Goal: Information Seeking & Learning: Learn about a topic

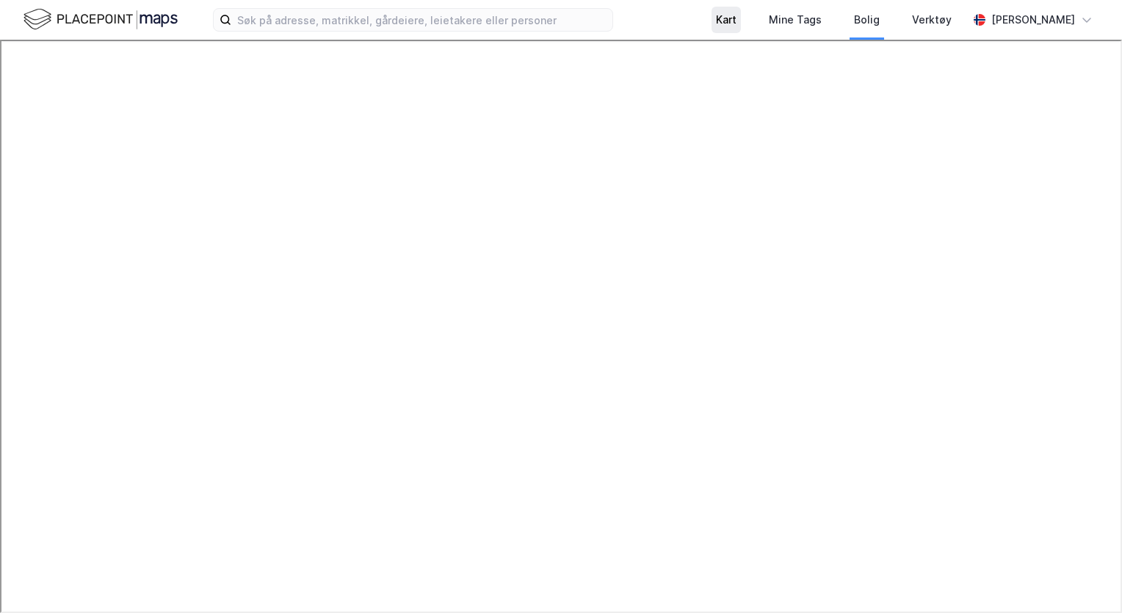
click at [726, 19] on div "Kart" at bounding box center [726, 20] width 21 height 18
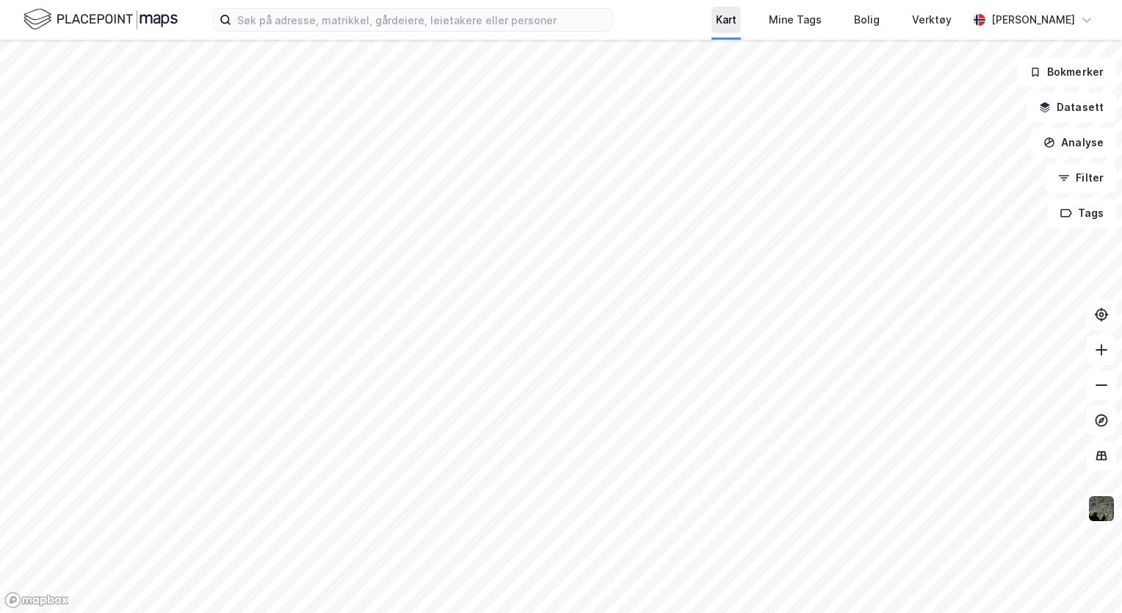
click at [726, 19] on div "Kart" at bounding box center [726, 20] width 21 height 18
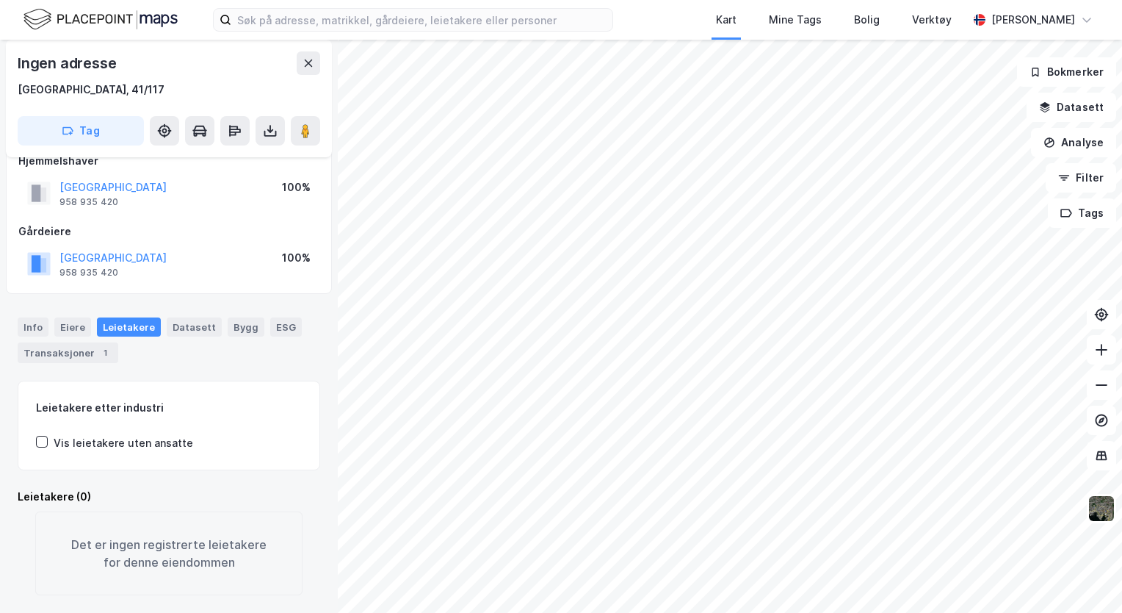
scroll to position [39, 0]
click at [870, 25] on div "Bolig" at bounding box center [867, 20] width 26 height 18
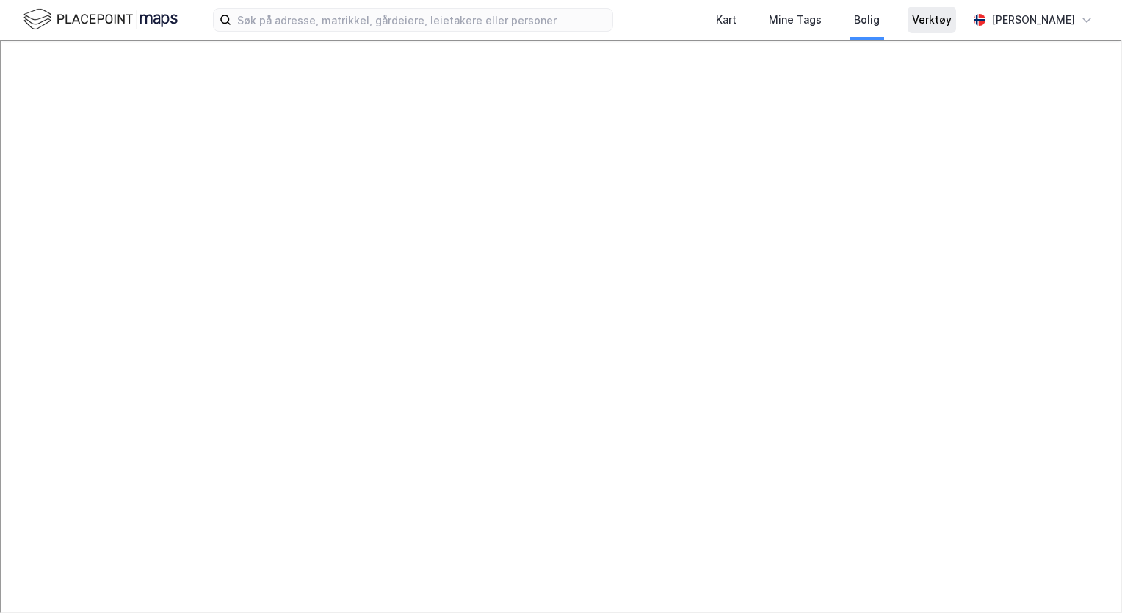
click at [925, 21] on div "Verktøy" at bounding box center [932, 20] width 40 height 18
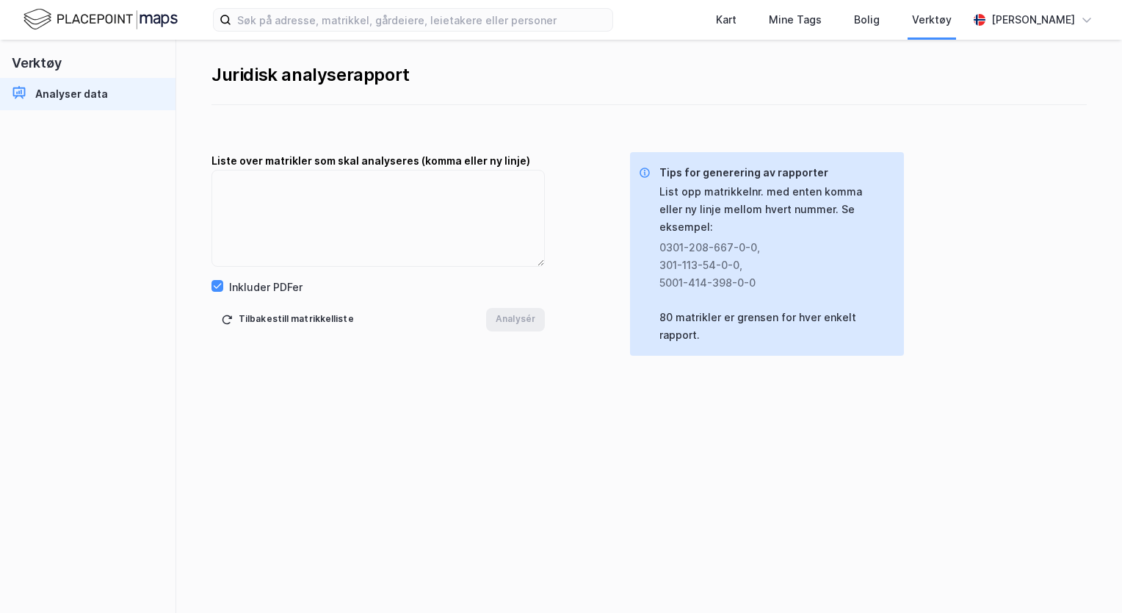
click at [76, 95] on div "Analyser data" at bounding box center [71, 94] width 73 height 18
click at [870, 26] on div "Bolig" at bounding box center [867, 20] width 26 height 18
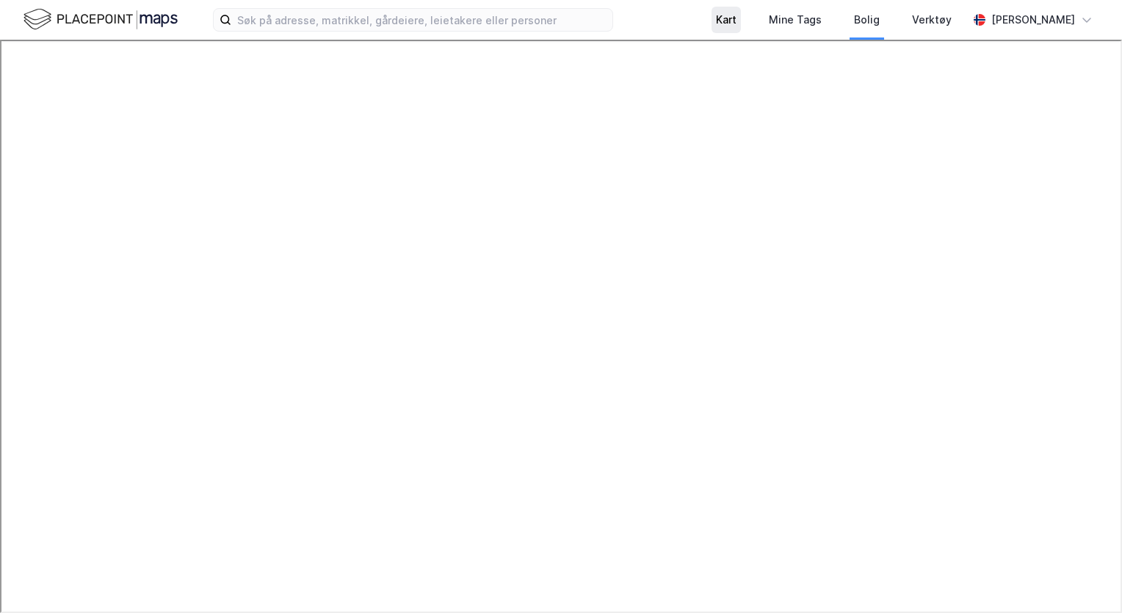
click at [722, 18] on div "Kart" at bounding box center [726, 20] width 21 height 18
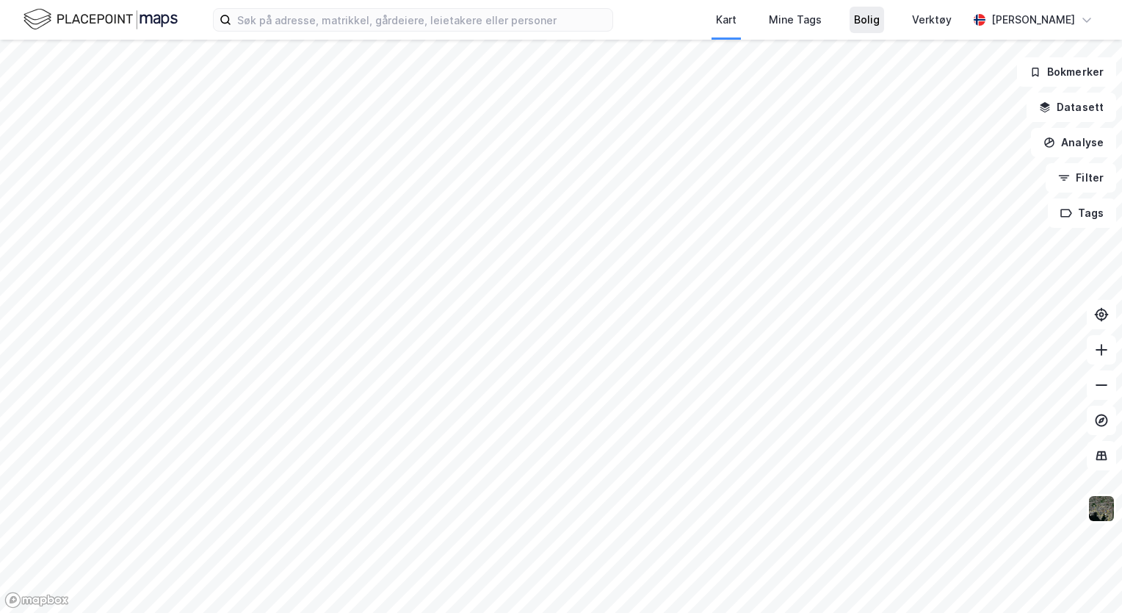
click at [862, 16] on div "Bolig" at bounding box center [867, 20] width 26 height 18
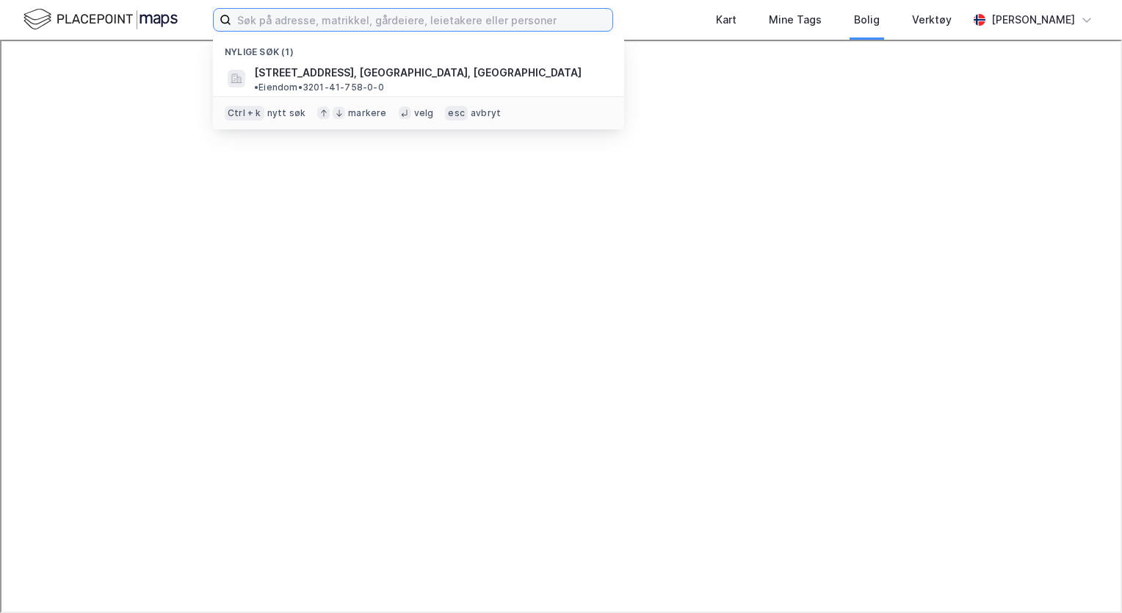
click at [331, 18] on input at bounding box center [421, 20] width 381 height 22
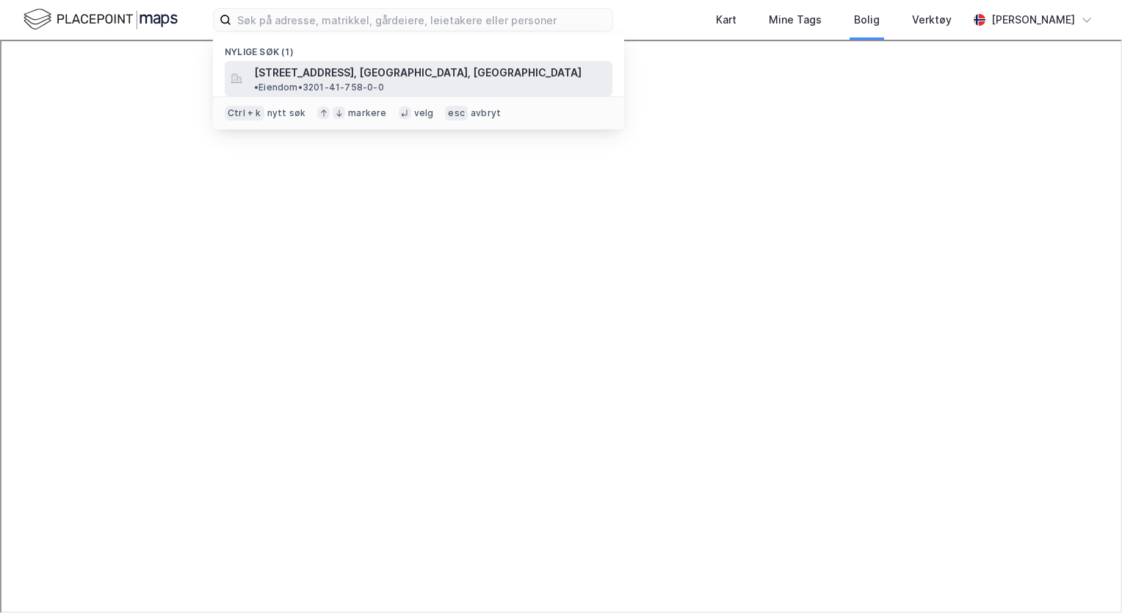
click at [343, 73] on span "[STREET_ADDRESS], [GEOGRAPHIC_DATA], [GEOGRAPHIC_DATA]" at bounding box center [418, 73] width 328 height 18
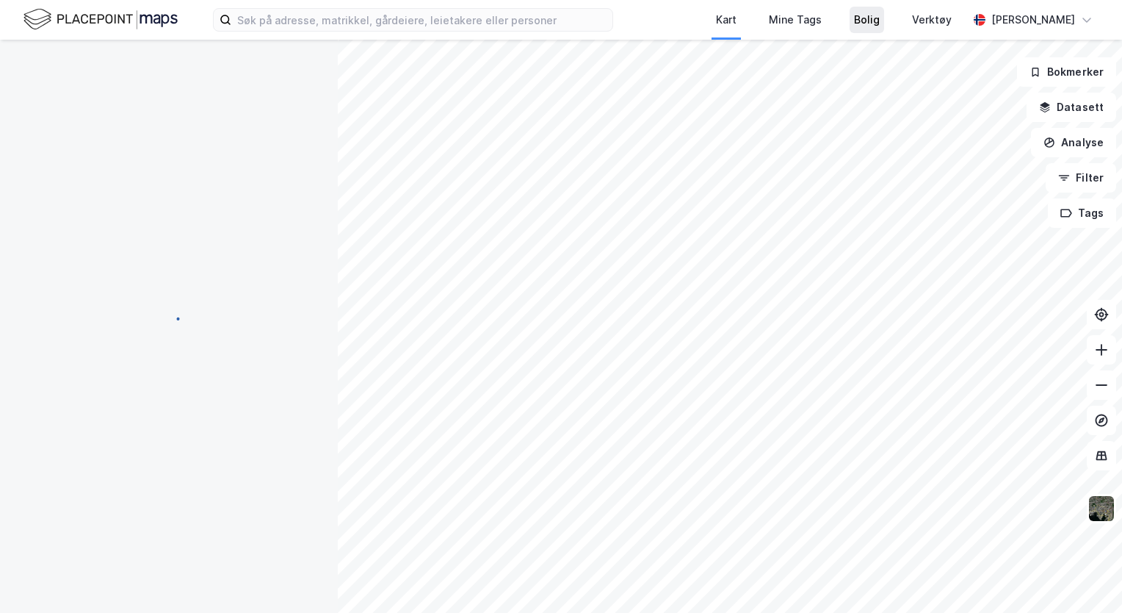
scroll to position [39, 0]
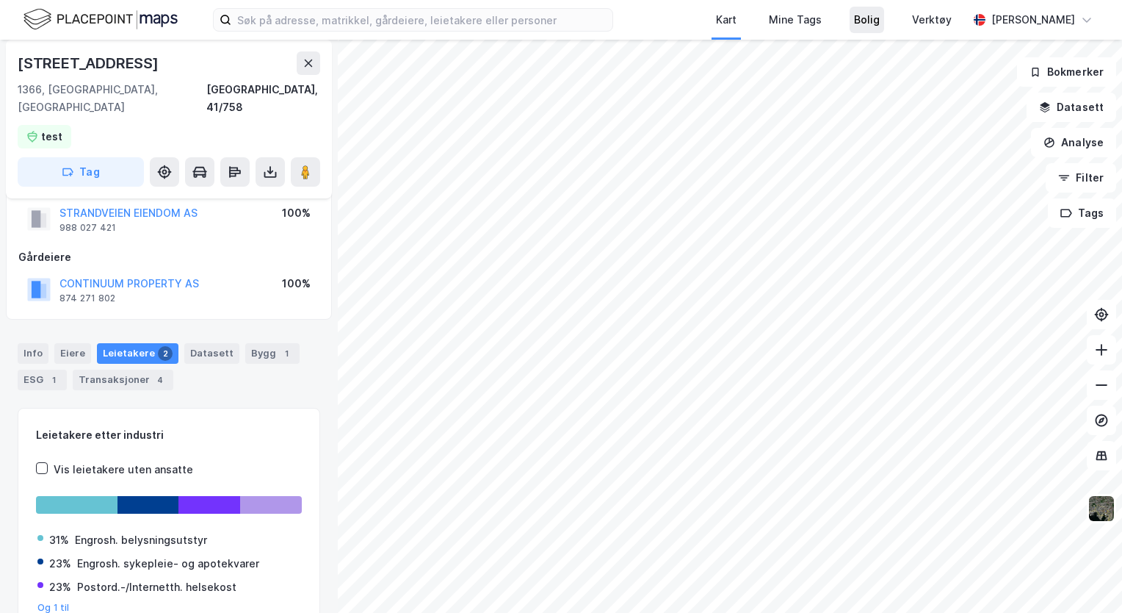
click at [871, 24] on div "Bolig" at bounding box center [867, 20] width 26 height 18
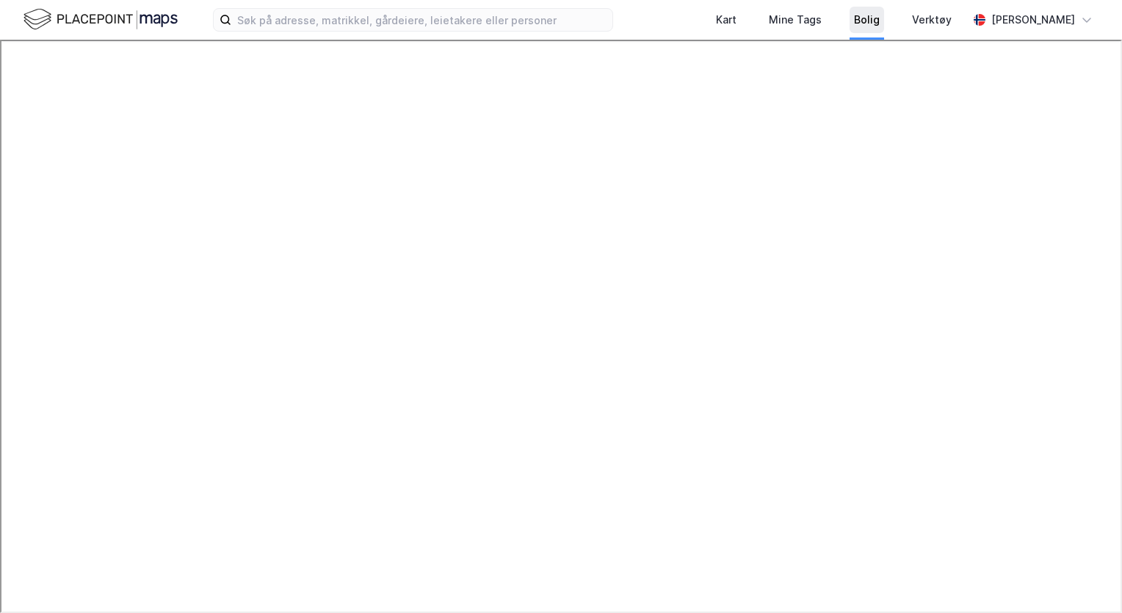
click at [871, 24] on div "Bolig" at bounding box center [867, 20] width 26 height 18
click at [723, 23] on div "Kart" at bounding box center [726, 20] width 21 height 18
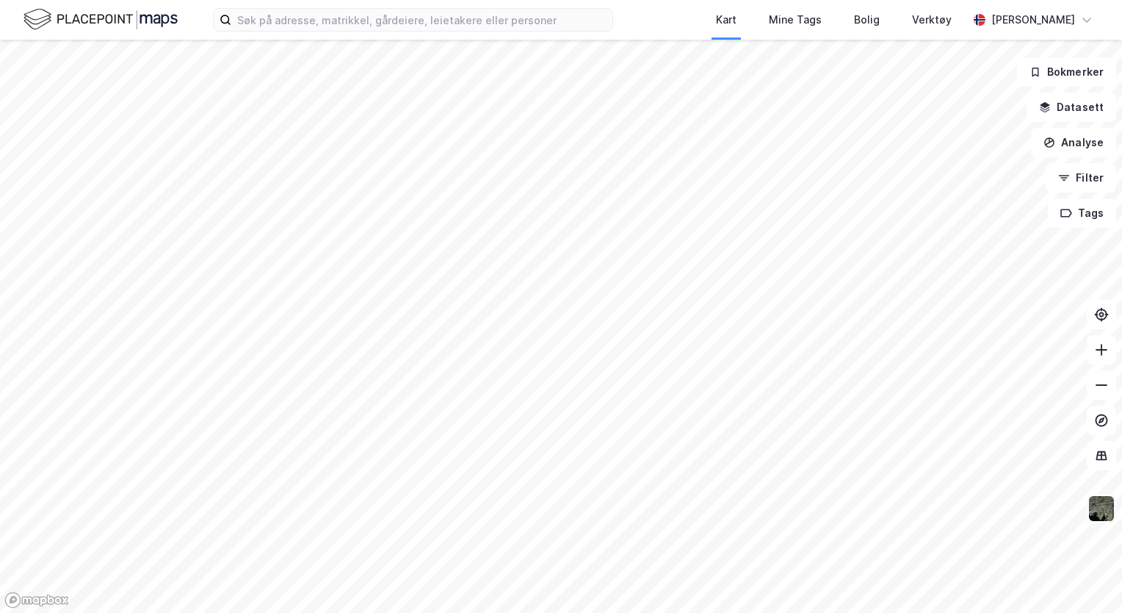
click at [1102, 516] on img at bounding box center [1102, 508] width 28 height 28
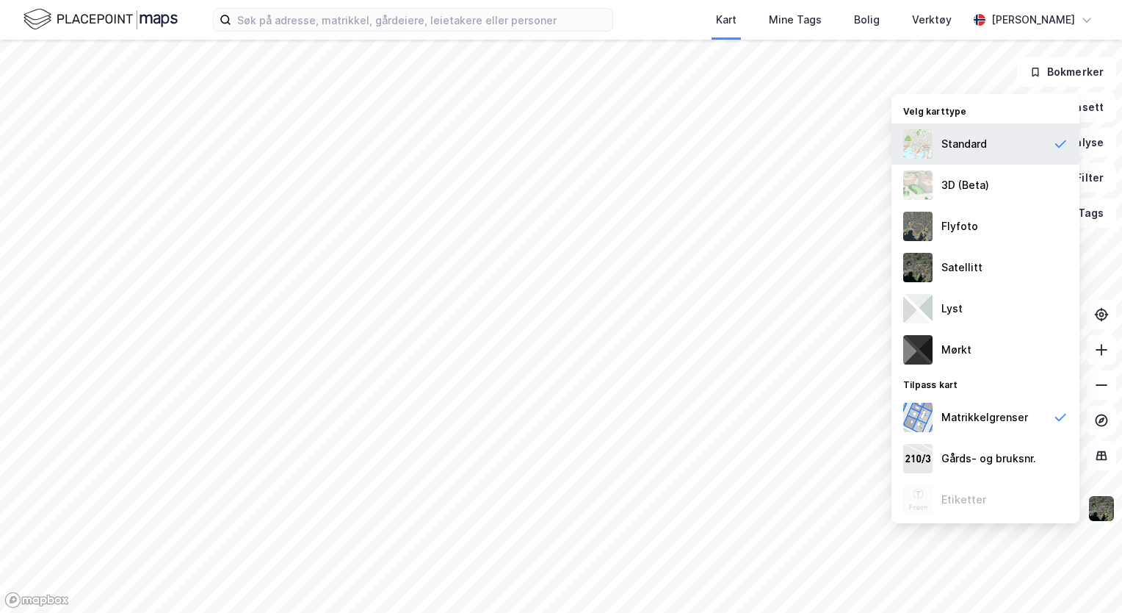
click at [964, 148] on div "Standard" at bounding box center [965, 144] width 46 height 18
click at [967, 144] on div "Standard" at bounding box center [965, 144] width 46 height 18
click at [967, 145] on div "Standard" at bounding box center [965, 144] width 46 height 18
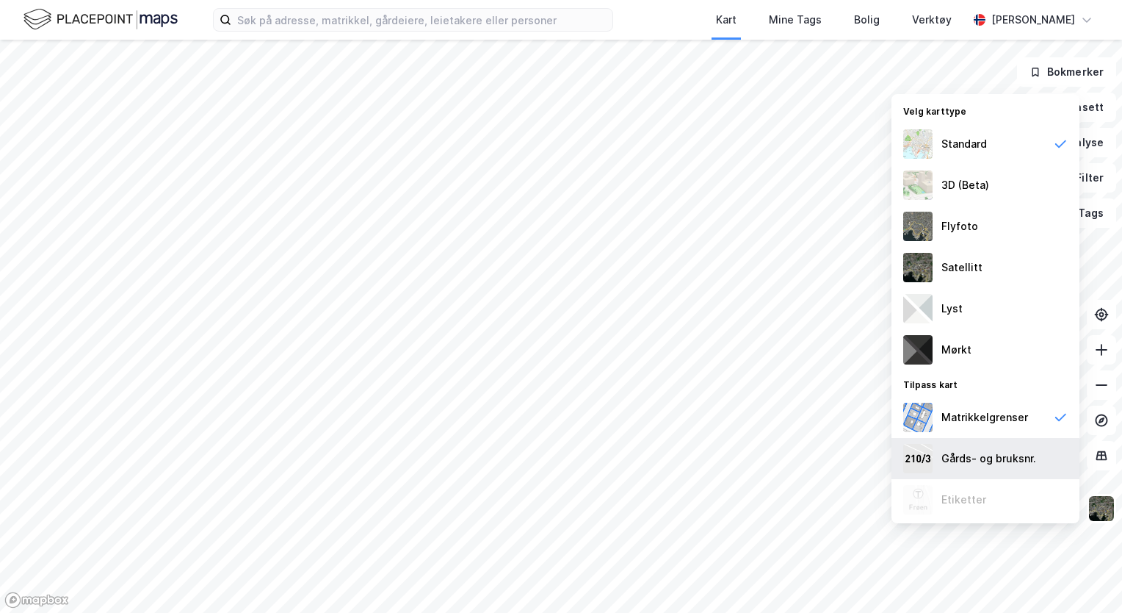
click at [964, 452] on div "Gårds- og bruksnr." at bounding box center [989, 458] width 95 height 18
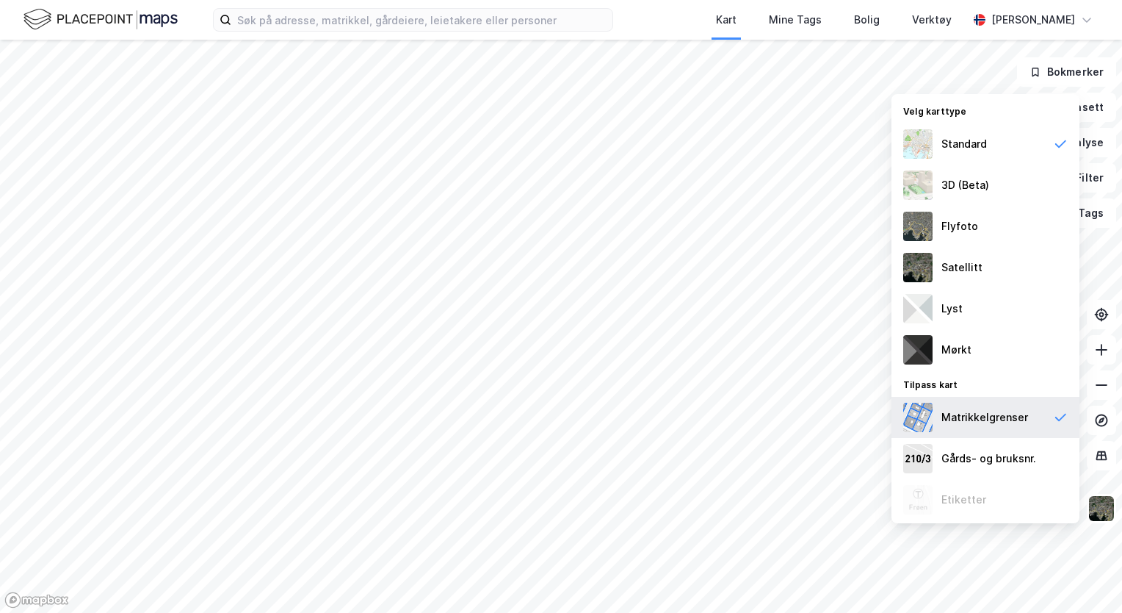
click at [962, 414] on div "Matrikkelgrenser" at bounding box center [985, 417] width 87 height 18
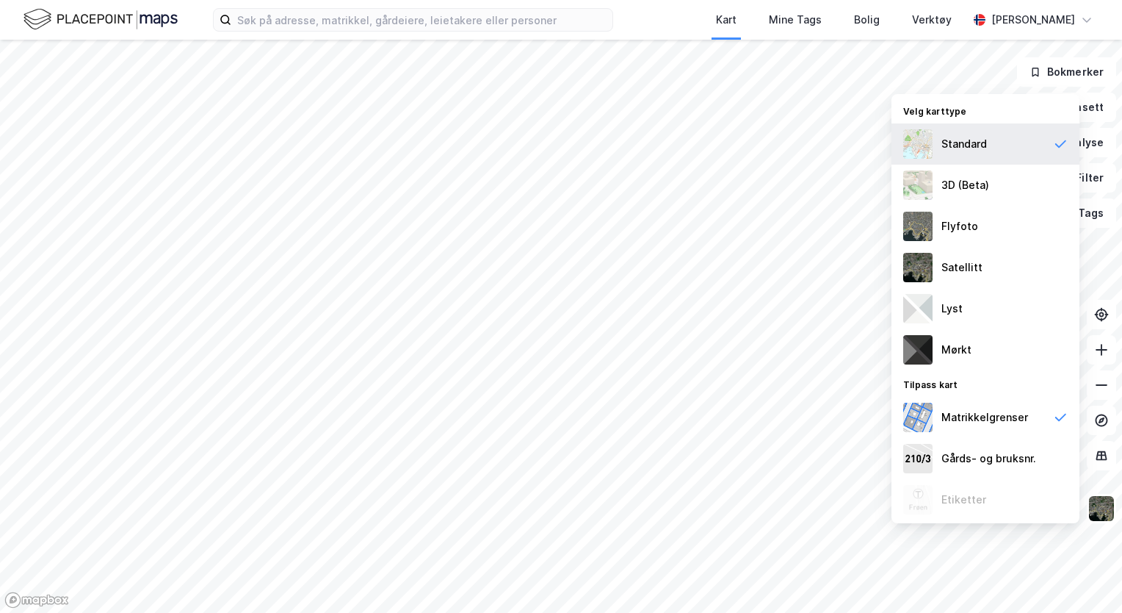
click at [956, 140] on div "Standard" at bounding box center [965, 144] width 46 height 18
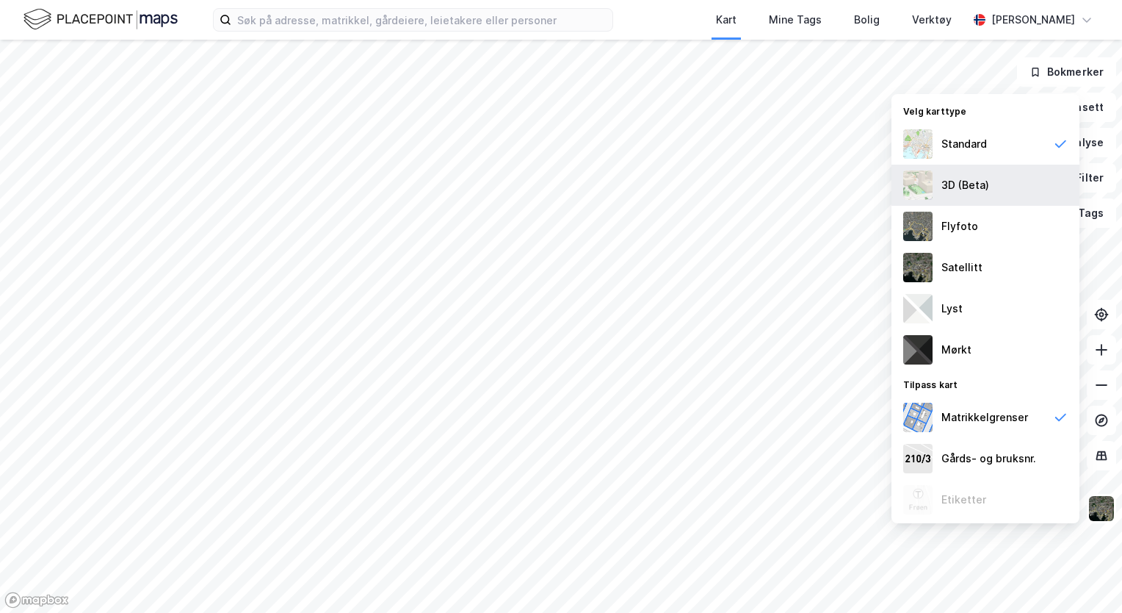
click at [961, 187] on div "3D (Beta)" at bounding box center [966, 185] width 48 height 18
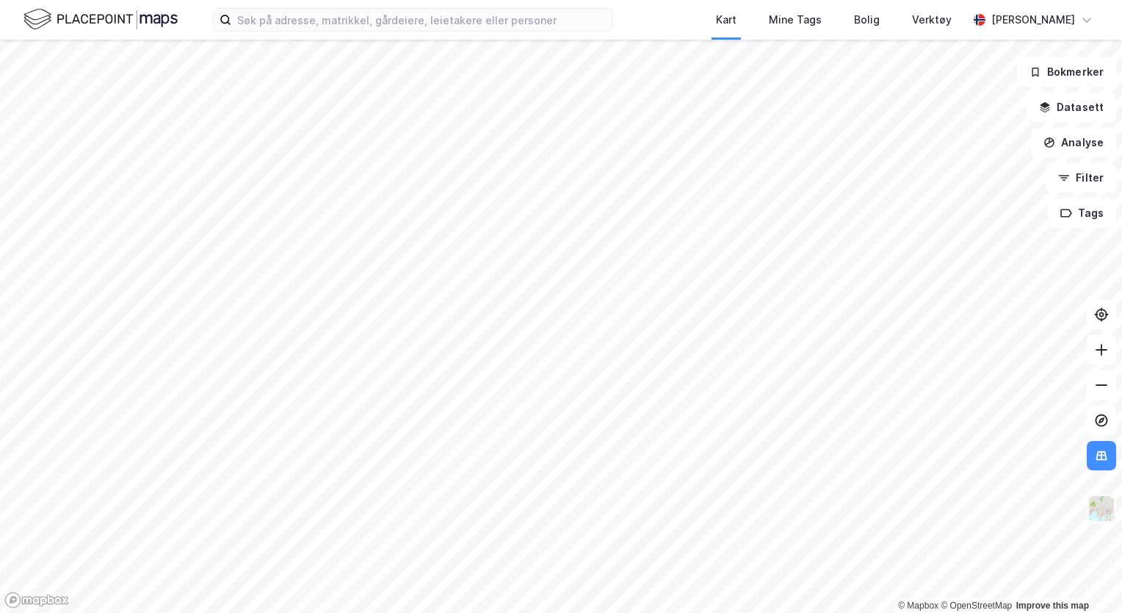
click at [1104, 515] on img at bounding box center [1102, 508] width 28 height 28
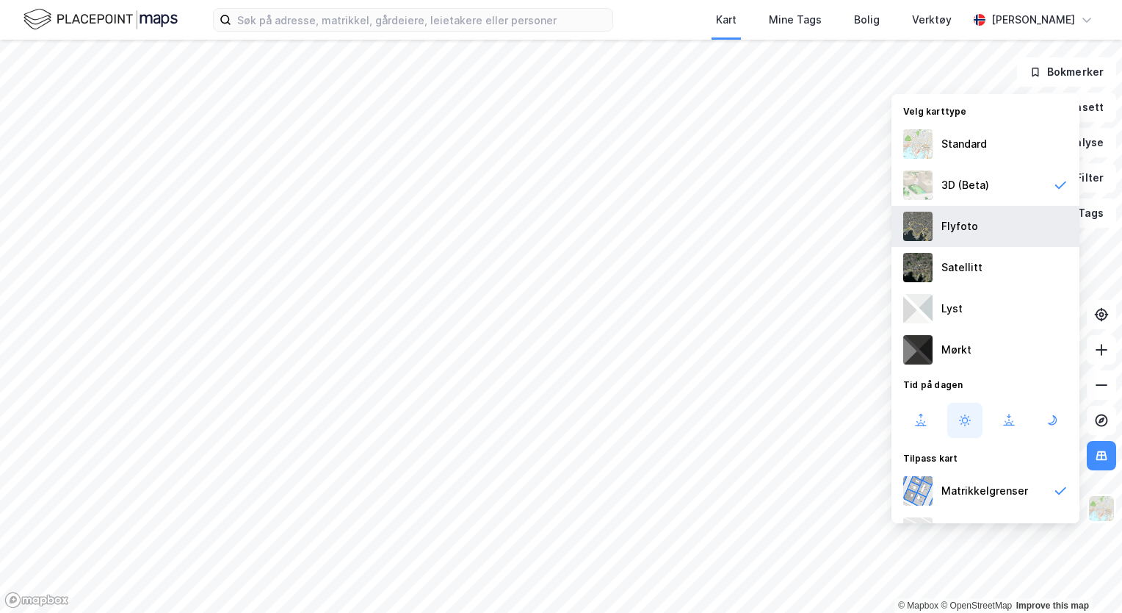
click at [981, 218] on div "Flyfoto" at bounding box center [986, 226] width 188 height 41
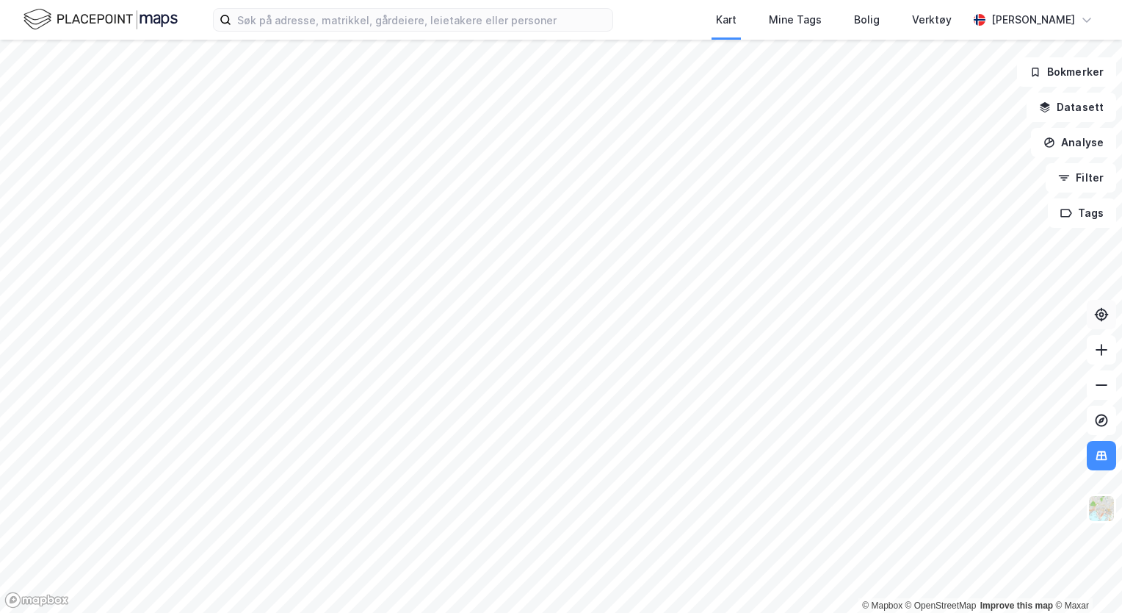
click at [1098, 308] on icon at bounding box center [1101, 314] width 15 height 15
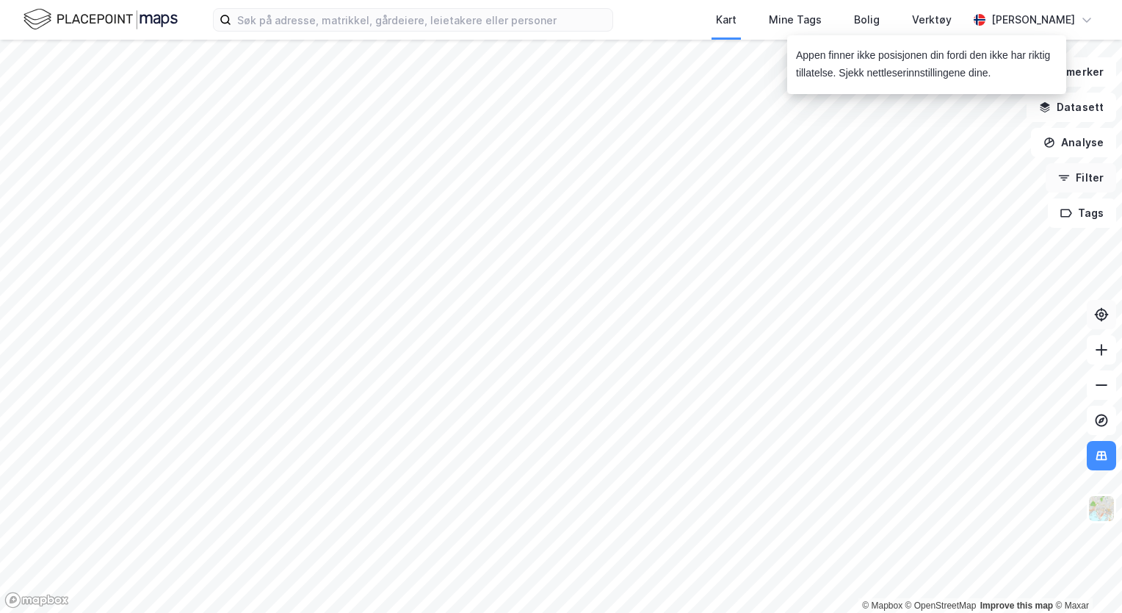
click at [1078, 173] on button "Filter" at bounding box center [1081, 177] width 71 height 29
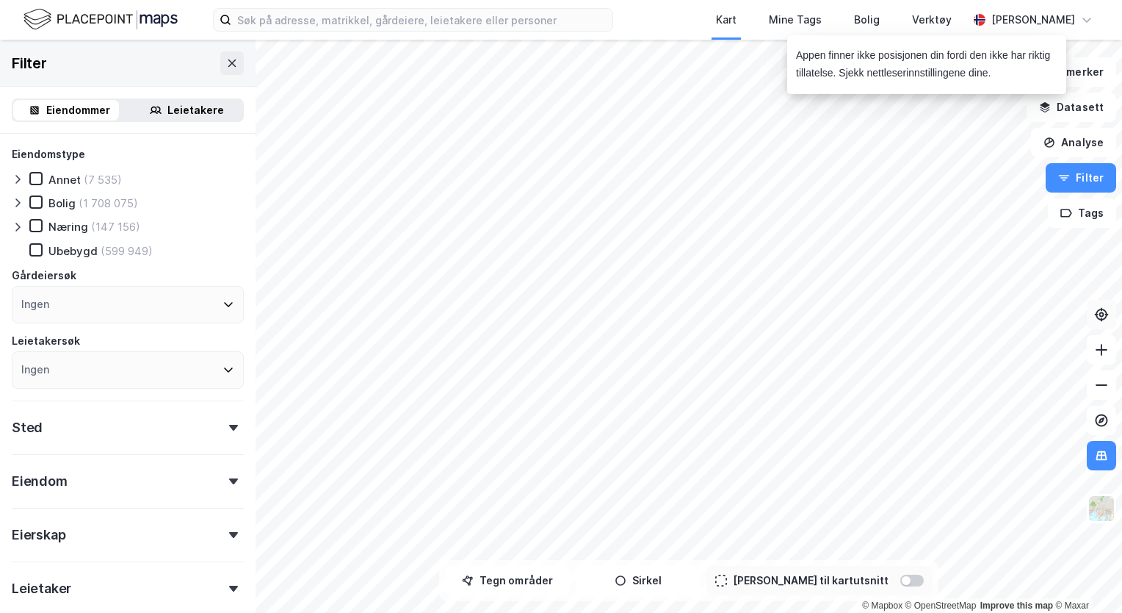
click at [142, 427] on div "Sted" at bounding box center [128, 421] width 232 height 42
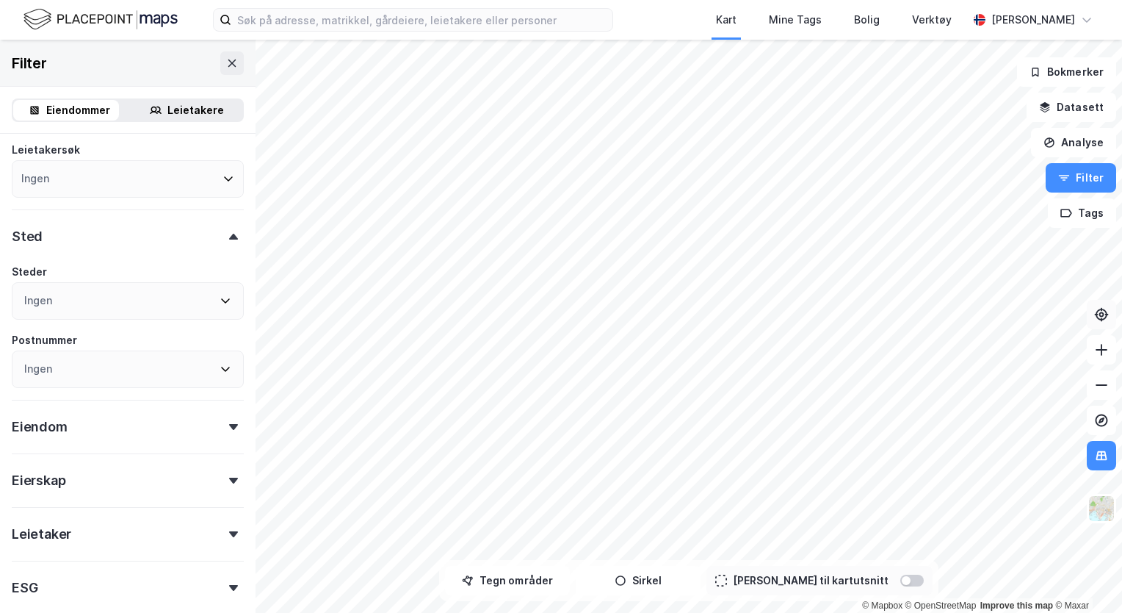
scroll to position [264, 0]
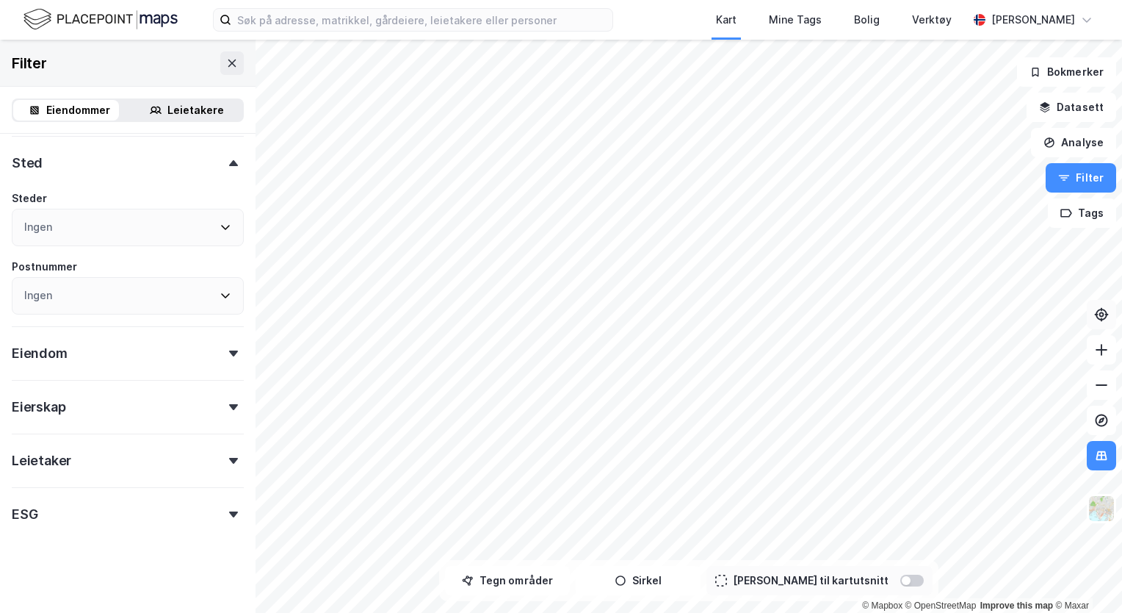
click at [90, 512] on div "ESG" at bounding box center [128, 508] width 232 height 42
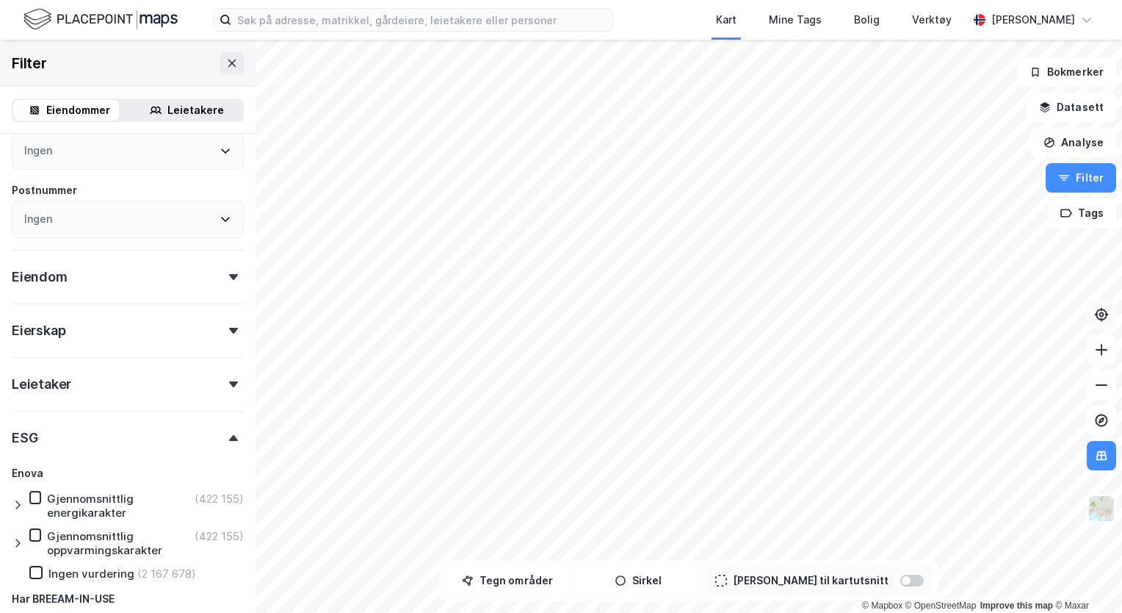
scroll to position [338, 0]
click at [120, 380] on div "Leietaker" at bounding box center [128, 381] width 232 height 42
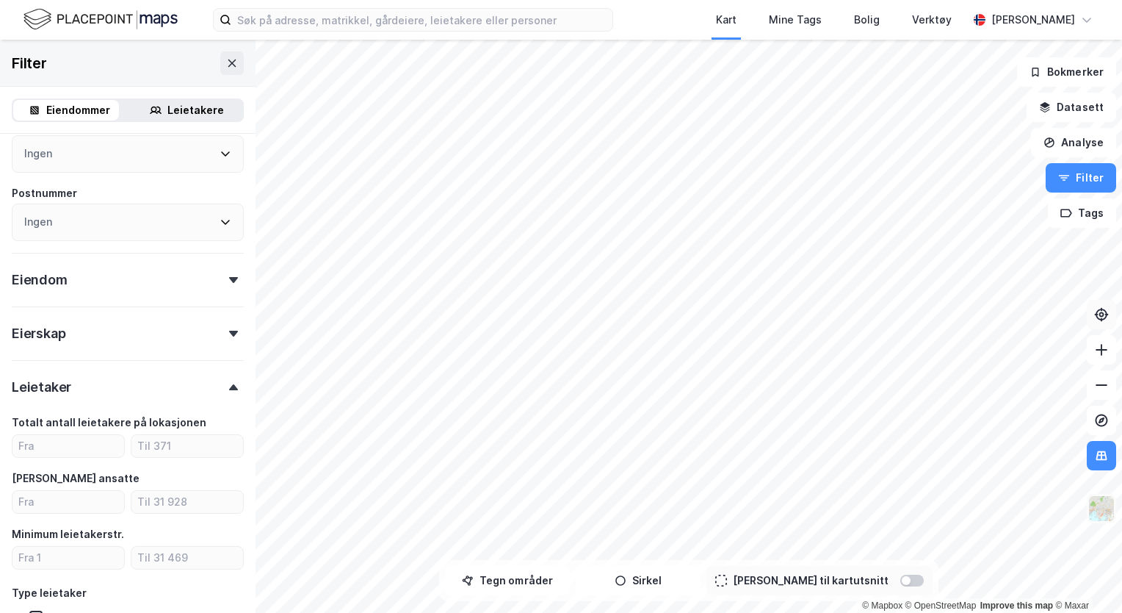
click at [1096, 501] on img at bounding box center [1102, 508] width 28 height 28
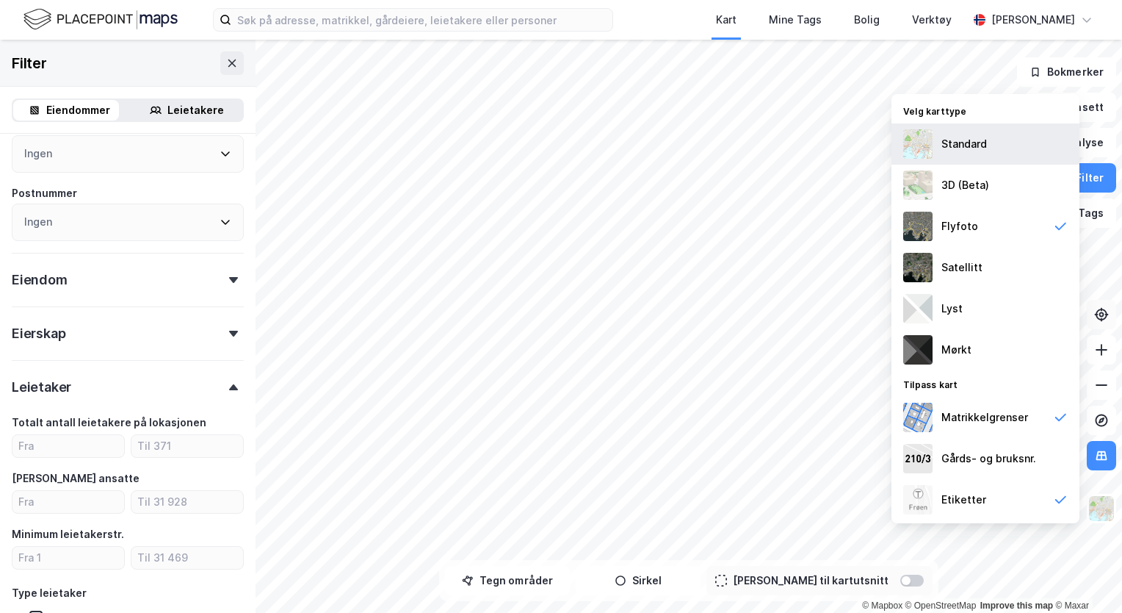
click at [975, 139] on div "Standard" at bounding box center [965, 144] width 46 height 18
